Goal: Transaction & Acquisition: Purchase product/service

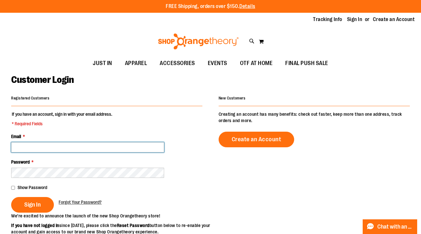
type input "**********"
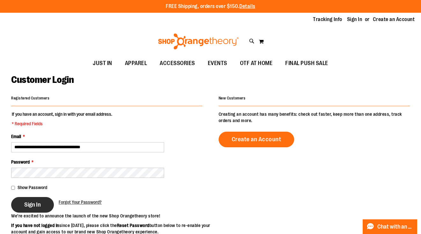
click at [29, 199] on button "Sign In" at bounding box center [32, 205] width 43 height 16
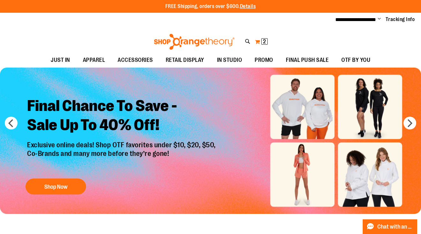
click at [259, 43] on button "My Cart 2 2 items" at bounding box center [261, 42] width 13 height 10
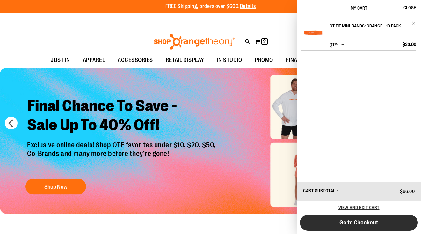
click at [347, 224] on span "Go to Checkout" at bounding box center [359, 222] width 39 height 7
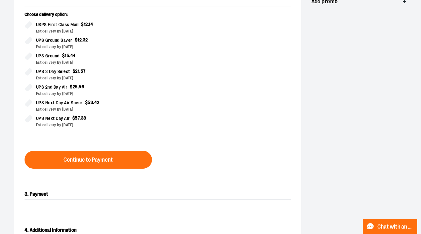
scroll to position [172, 0]
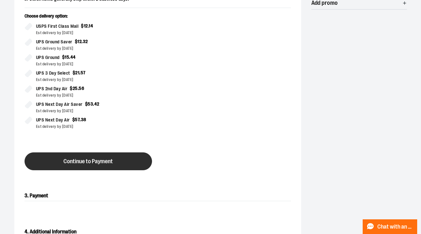
click at [86, 161] on span "Continue to Payment" at bounding box center [87, 162] width 49 height 6
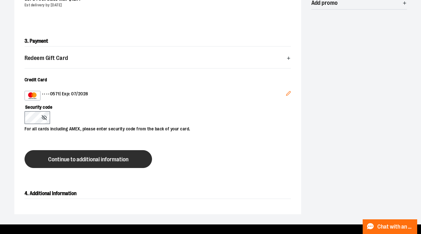
click at [48, 159] on span "Continue to additional information" at bounding box center [88, 160] width 80 height 6
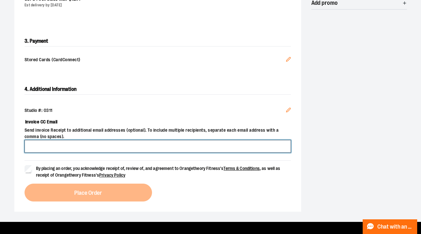
click at [65, 149] on input "Invoice CC Email" at bounding box center [158, 146] width 267 height 13
type input "**********"
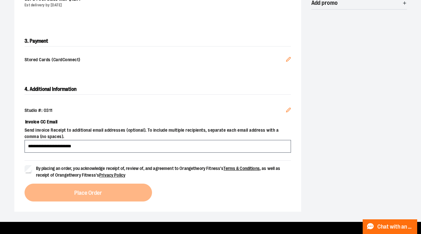
click at [76, 160] on form "By placing an order, you acknowledge receipt of, review of, and agreement to Or…" at bounding box center [158, 169] width 267 height 18
click at [70, 175] on span "By placing an order, you acknowledge receipt of, review of, and agreement to Or…" at bounding box center [158, 172] width 245 height 12
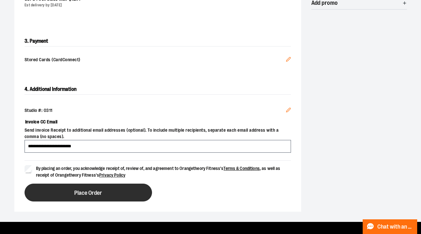
click at [71, 190] on button "Place Order" at bounding box center [89, 193] width 128 height 18
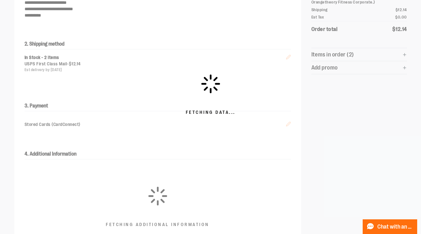
scroll to position [108, 0]
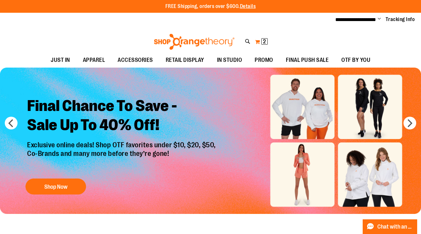
click at [263, 40] on span "2" at bounding box center [264, 41] width 3 height 6
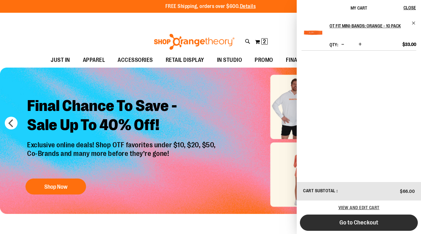
click at [345, 219] on button "Go to Checkout" at bounding box center [359, 223] width 118 height 16
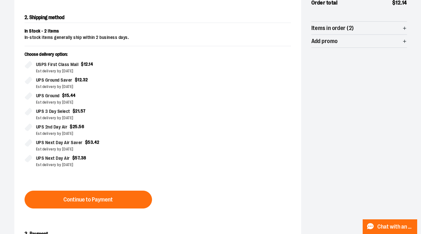
scroll to position [135, 0]
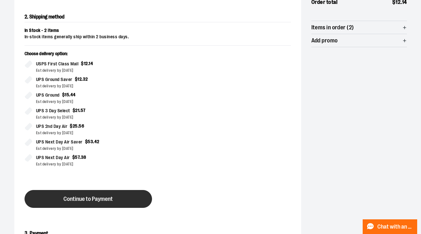
click at [77, 198] on span "Continue to Payment" at bounding box center [87, 199] width 49 height 6
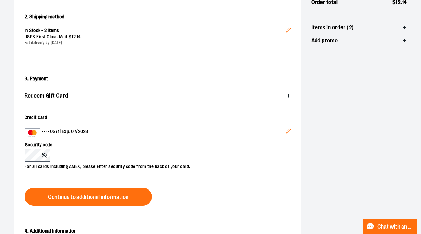
click at [279, 130] on div "•••• 0571 | Exp: 07/2028" at bounding box center [156, 134] width 262 height 10
click at [287, 130] on icon "Edit" at bounding box center [288, 131] width 5 height 5
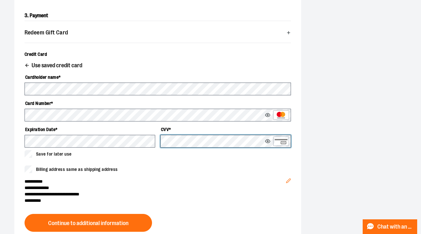
scroll to position [199, 0]
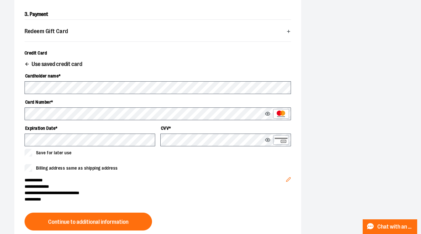
click at [266, 139] on icon at bounding box center [267, 140] width 5 height 4
click at [86, 167] on span "Billing address same as shipping address" at bounding box center [77, 168] width 82 height 7
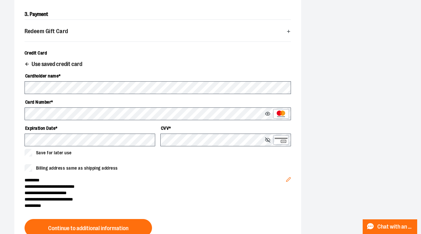
click at [85, 169] on span "Billing address same as shipping address" at bounding box center [77, 168] width 82 height 7
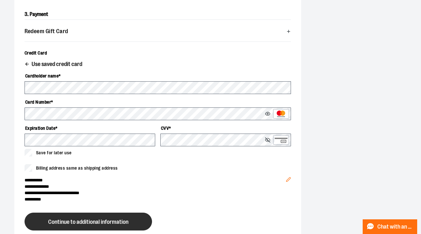
click at [92, 219] on span "Continue to additional information" at bounding box center [88, 222] width 80 height 6
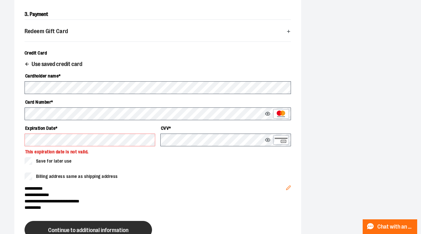
click at [63, 228] on span "Continue to additional information" at bounding box center [88, 230] width 80 height 6
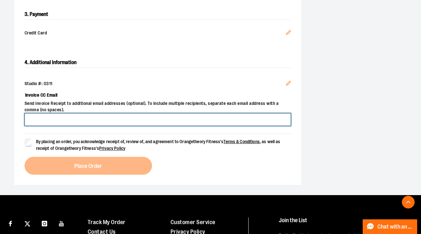
click at [68, 117] on input "Invoice CC Email" at bounding box center [158, 119] width 267 height 13
type input "**********"
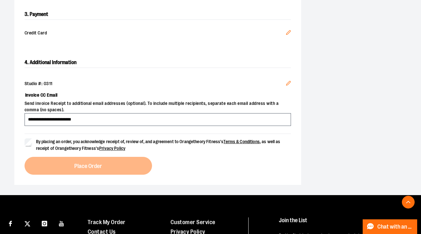
click at [35, 148] on label "By placing an order, you acknowledge receipt of, review of, and agreement to Or…" at bounding box center [158, 144] width 267 height 13
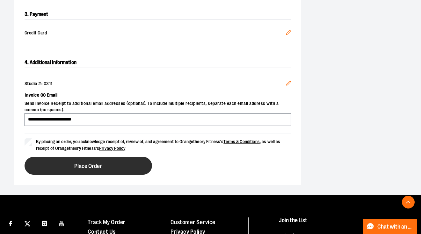
click at [69, 164] on button "Place Order" at bounding box center [89, 166] width 128 height 18
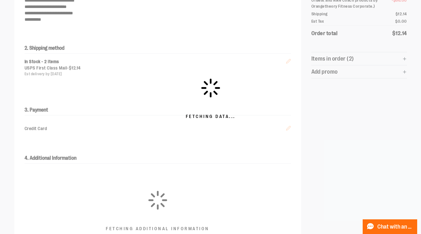
scroll to position [102, 0]
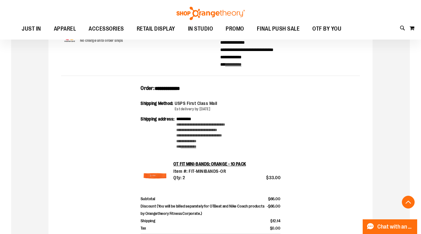
scroll to position [116, 0]
